Goal: Information Seeking & Learning: Check status

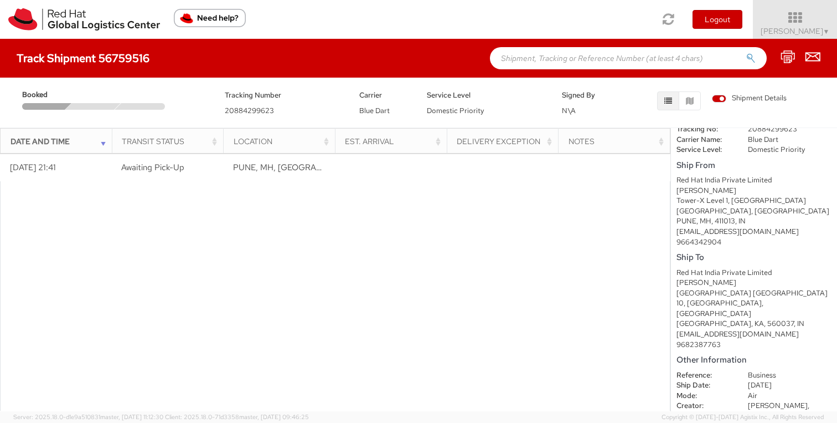
scroll to position [68, 0]
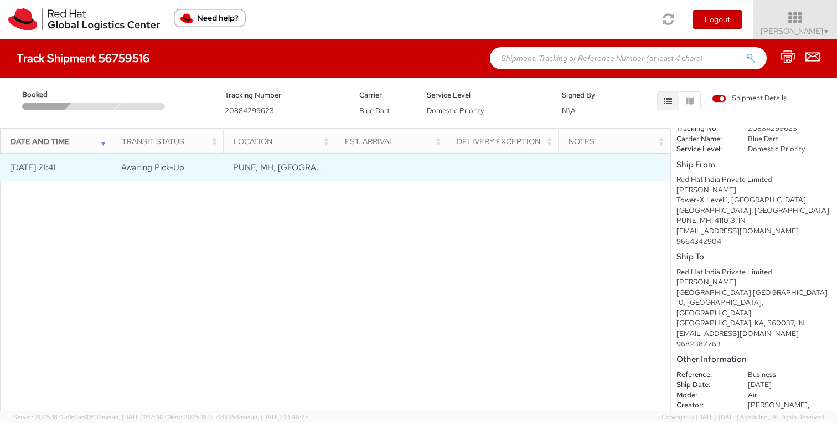
click at [187, 167] on td "Awaiting Pick-Up" at bounding box center [168, 167] width 112 height 28
drag, startPoint x: 184, startPoint y: 167, endPoint x: 122, endPoint y: 172, distance: 62.2
click at [122, 172] on td "Awaiting Pick-Up" at bounding box center [168, 167] width 112 height 28
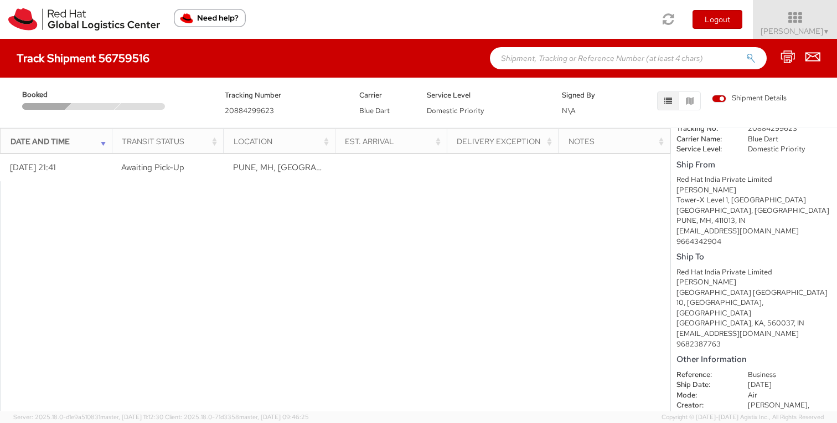
click at [360, 295] on div at bounding box center [335, 305] width 671 height 248
click at [719, 96] on span "Shipment Details" at bounding box center [749, 98] width 75 height 11
click at [0, 0] on input "Shipment Details" at bounding box center [0, 0] width 0 height 0
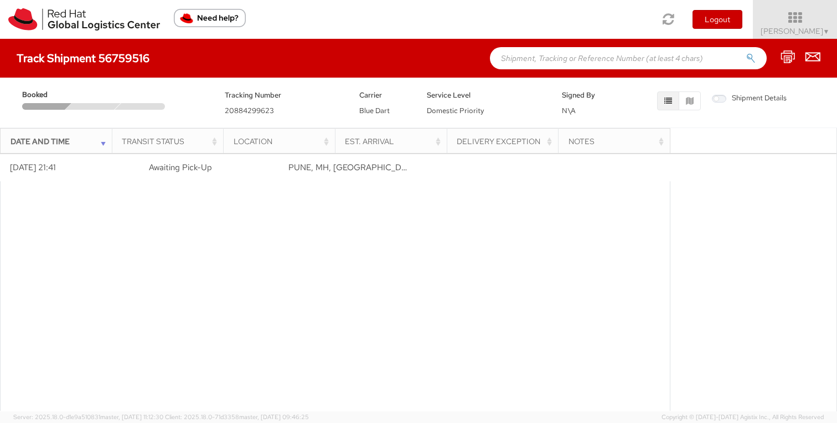
click at [719, 96] on span "Shipment Details" at bounding box center [749, 98] width 75 height 11
click at [0, 0] on input "Shipment Details" at bounding box center [0, 0] width 0 height 0
